Goal: Task Accomplishment & Management: Manage account settings

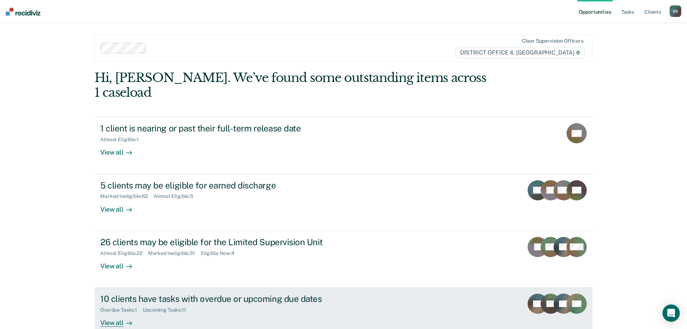
click at [119, 313] on div "View all" at bounding box center [120, 320] width 40 height 14
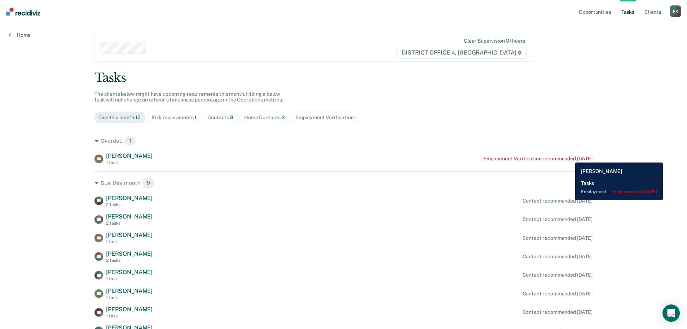
click at [570, 157] on div "Employment Verification recommended [DATE]" at bounding box center [537, 158] width 109 height 6
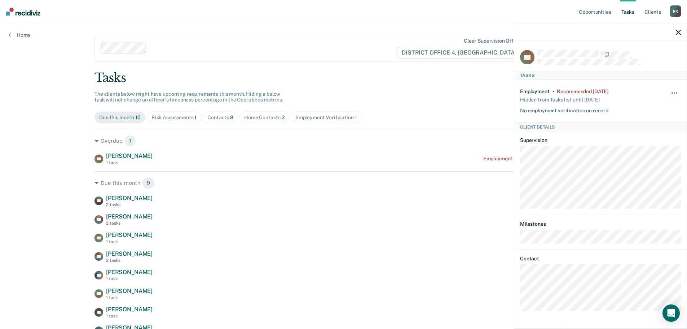
click at [675, 92] on span "button" at bounding box center [674, 92] width 1 height 1
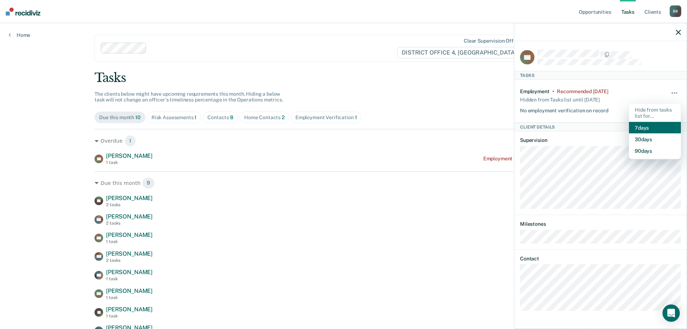
click at [649, 127] on button "7 days" at bounding box center [655, 128] width 52 height 12
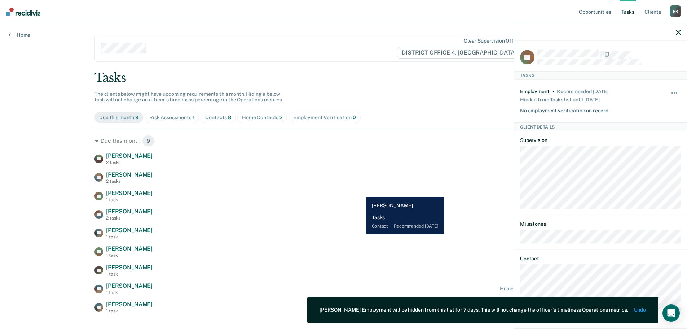
click at [361, 191] on div "AG [PERSON_NAME] 1 task Contact recommended [DATE]" at bounding box center [344, 195] width 498 height 13
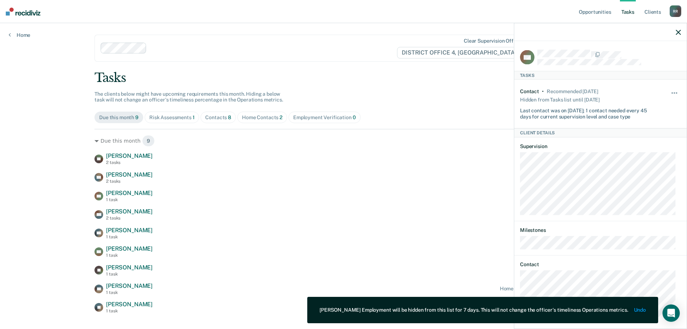
click at [679, 34] on icon "button" at bounding box center [678, 32] width 5 height 5
